Goal: Task Accomplishment & Management: Manage account settings

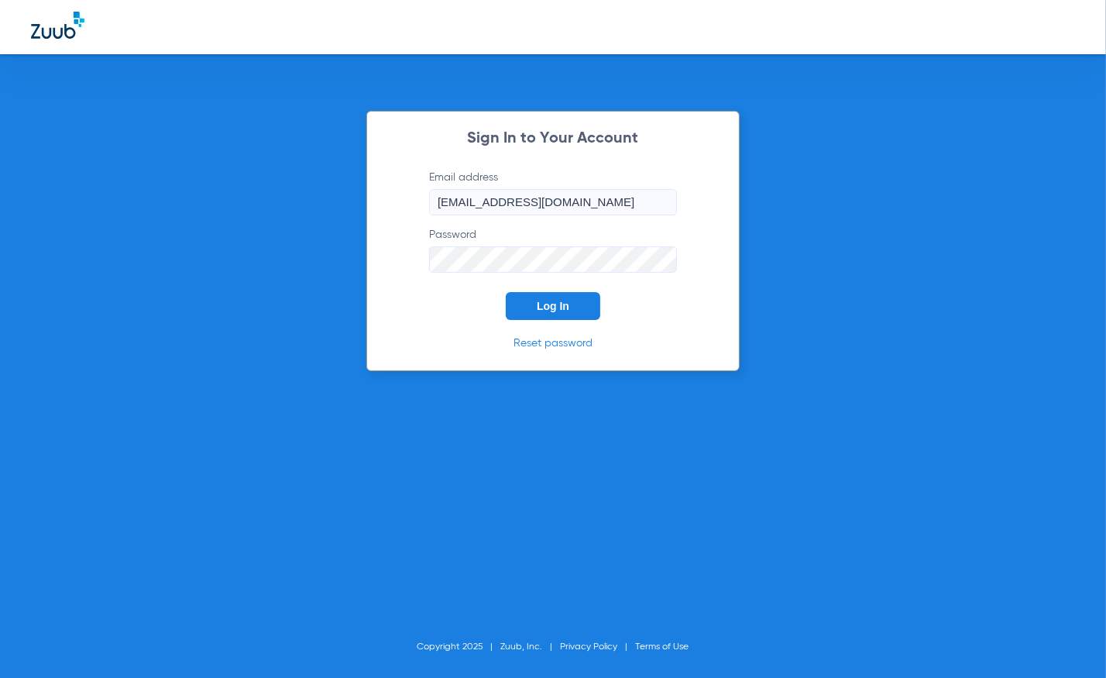
click at [543, 310] on span "Log In" at bounding box center [553, 306] width 33 height 12
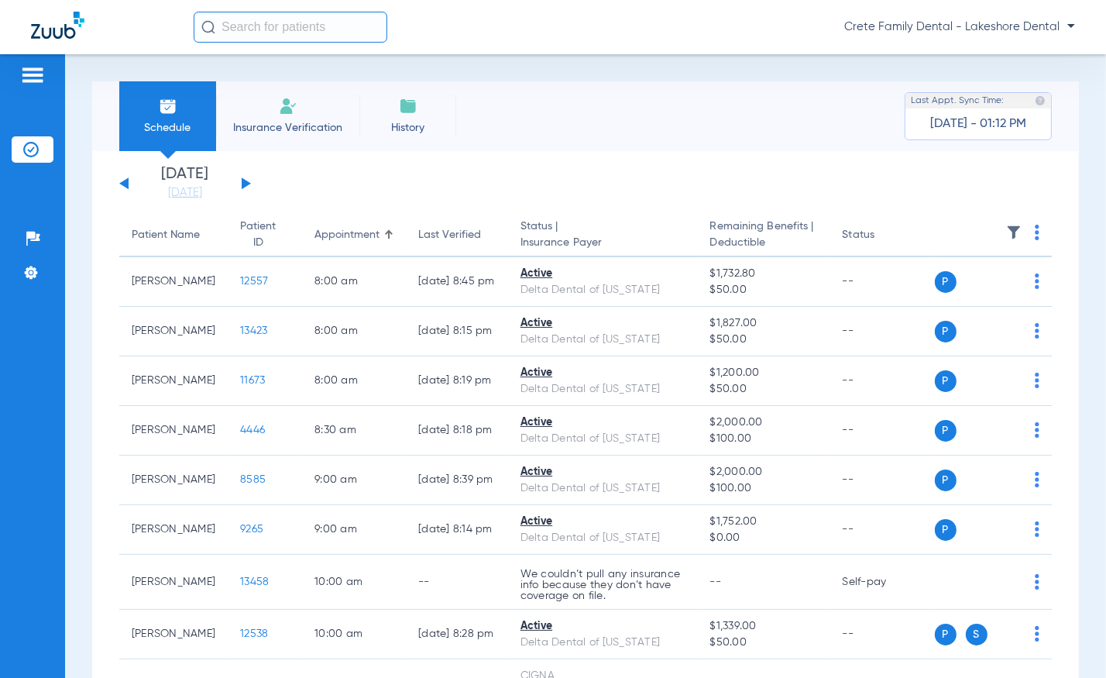
click at [22, 67] on img at bounding box center [32, 75] width 25 height 19
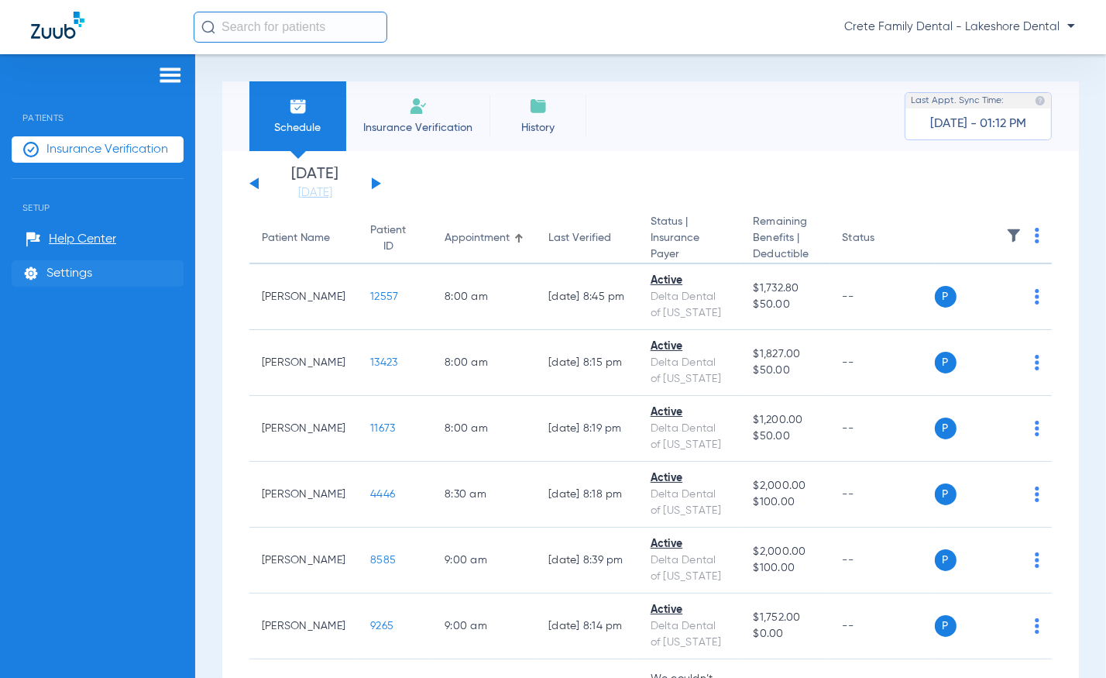
click at [79, 267] on span "Settings" at bounding box center [69, 273] width 46 height 15
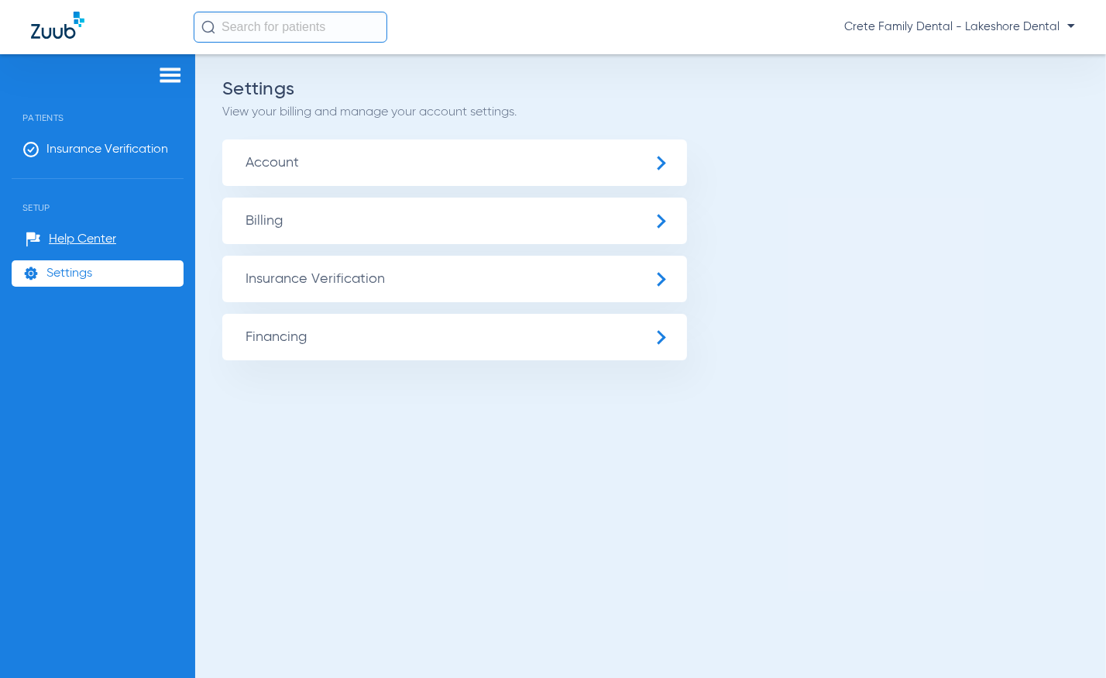
click at [408, 287] on span "Insurance Verification" at bounding box center [454, 279] width 465 height 46
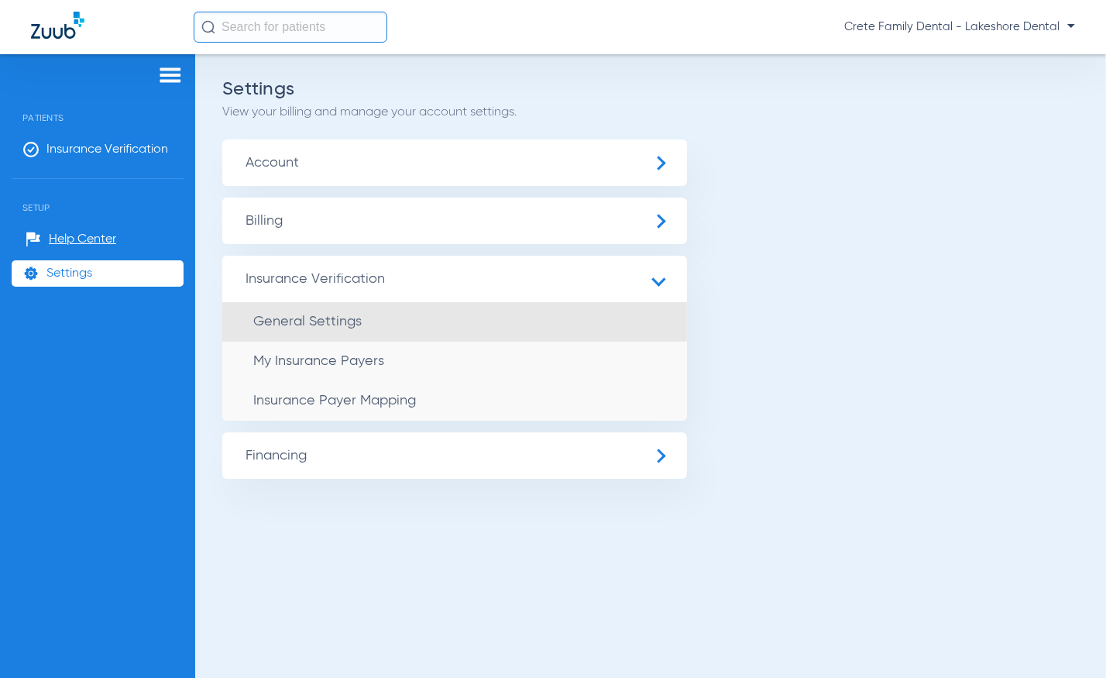
click at [405, 327] on li "General Settings" at bounding box center [454, 322] width 465 height 40
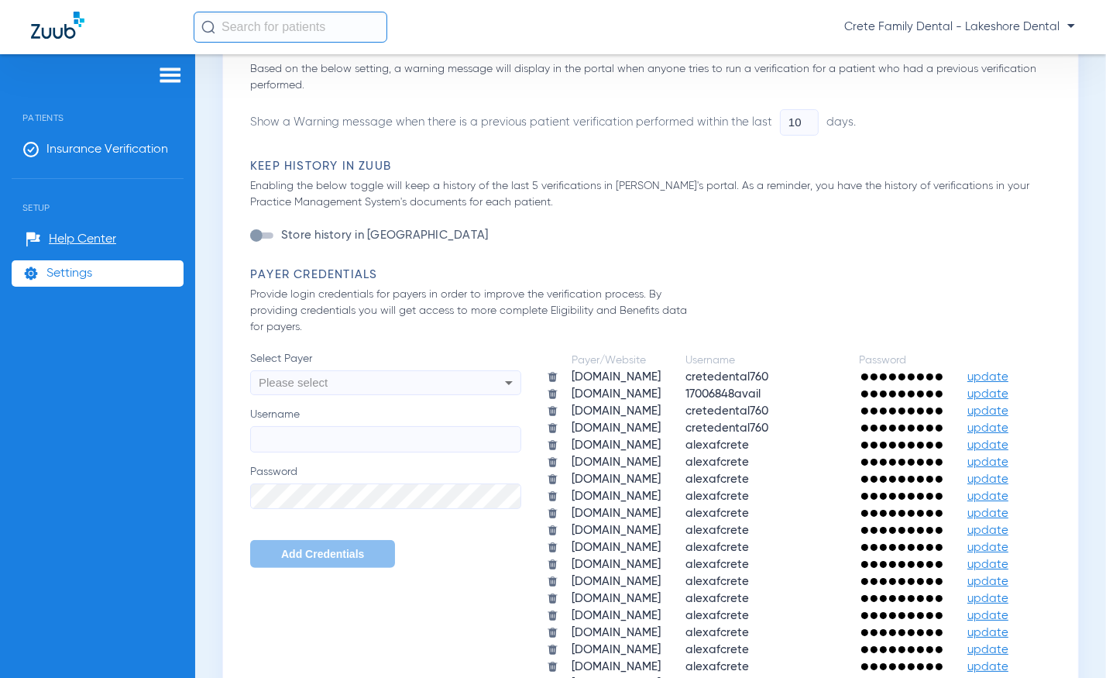
scroll to position [775, 0]
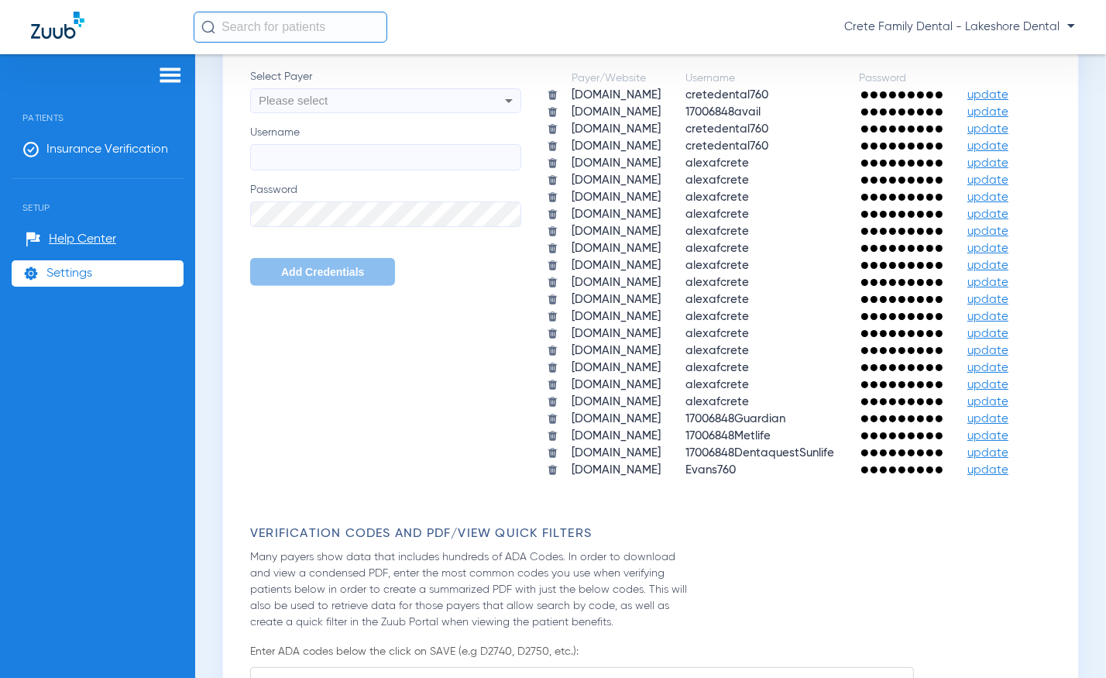
drag, startPoint x: 752, startPoint y: 364, endPoint x: 844, endPoint y: 363, distance: 91.4
click at [848, 154] on td at bounding box center [901, 146] width 107 height 15
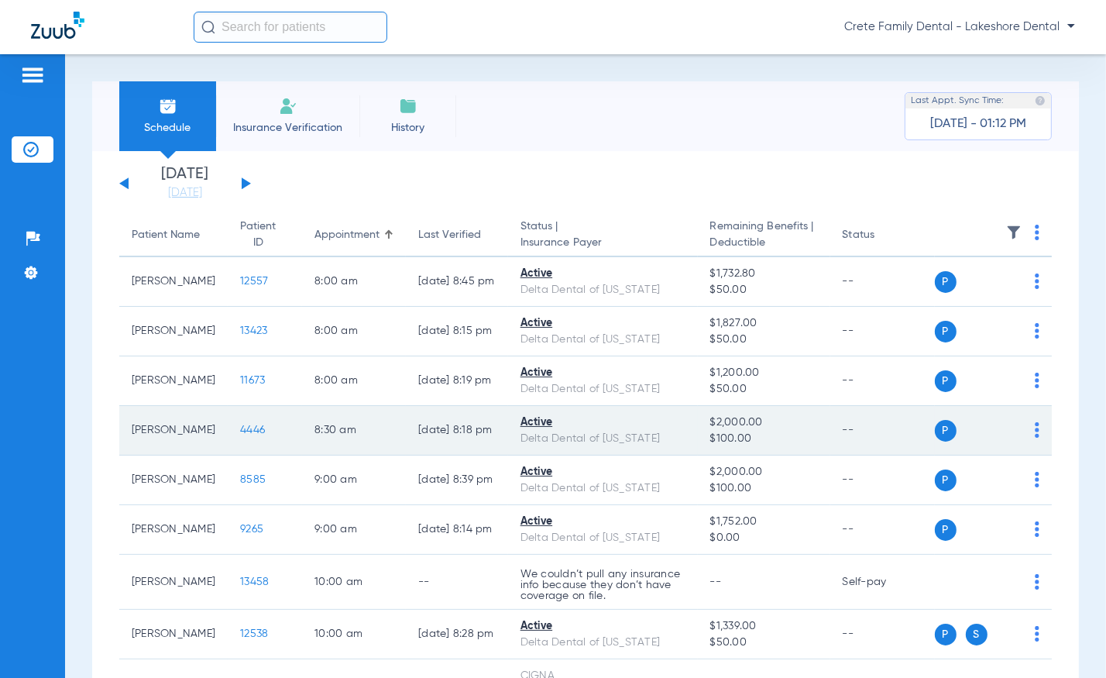
scroll to position [281, 0]
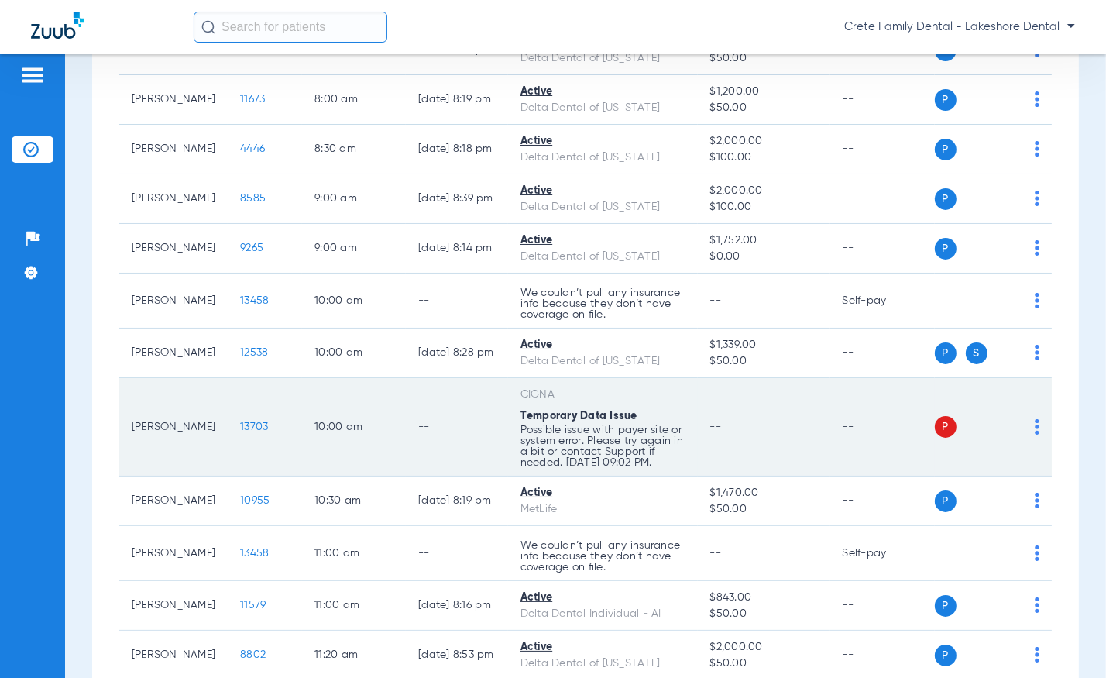
click at [240, 429] on span "13703" at bounding box center [254, 426] width 28 height 11
